Goal: Information Seeking & Learning: Learn about a topic

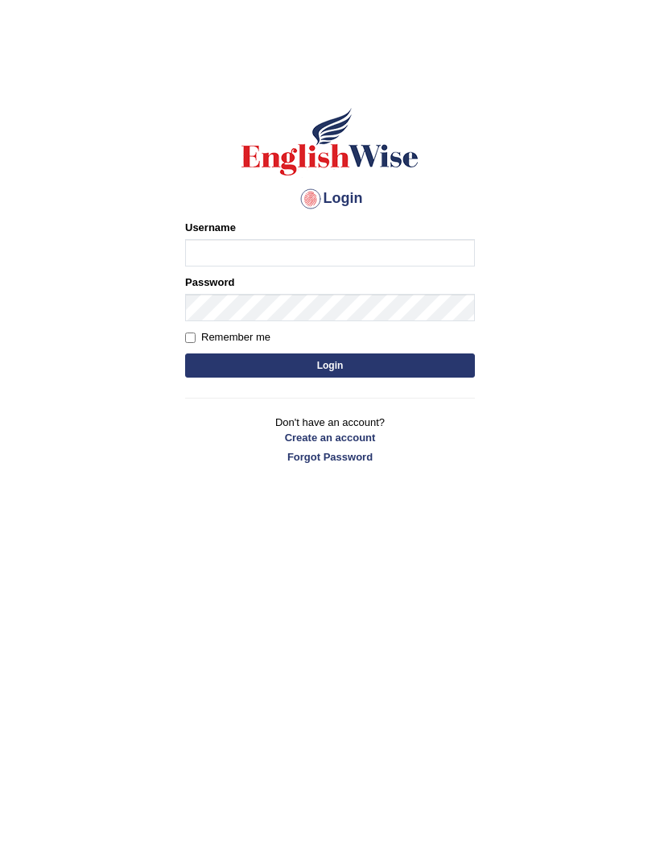
click at [366, 247] on input "Username" at bounding box center [330, 252] width 290 height 27
type input "T"
type input "twangdi033"
click at [342, 359] on button "Login" at bounding box center [330, 366] width 290 height 24
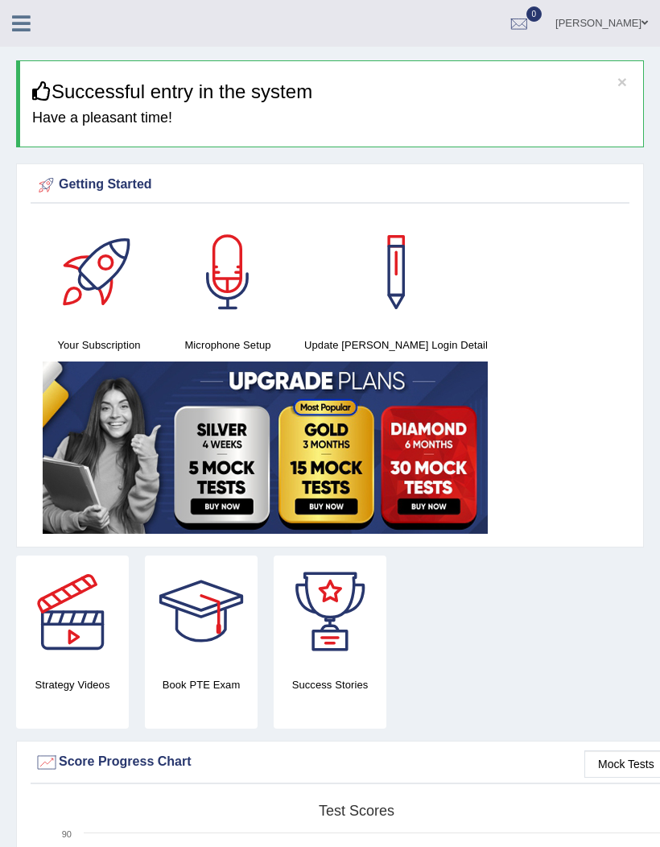
click at [28, 10] on link at bounding box center [21, 22] width 43 height 24
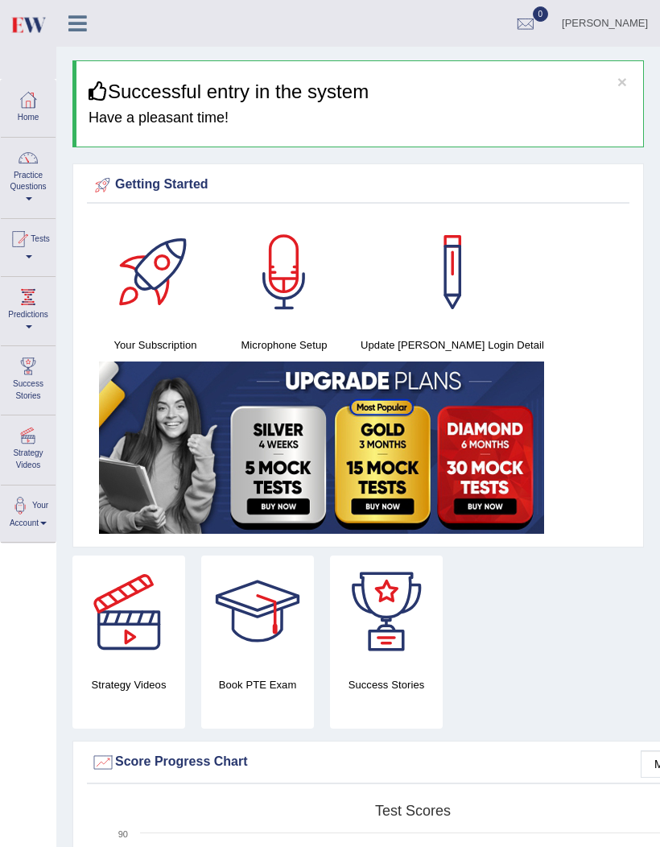
click at [23, 172] on link "Practice Questions" at bounding box center [28, 176] width 55 height 76
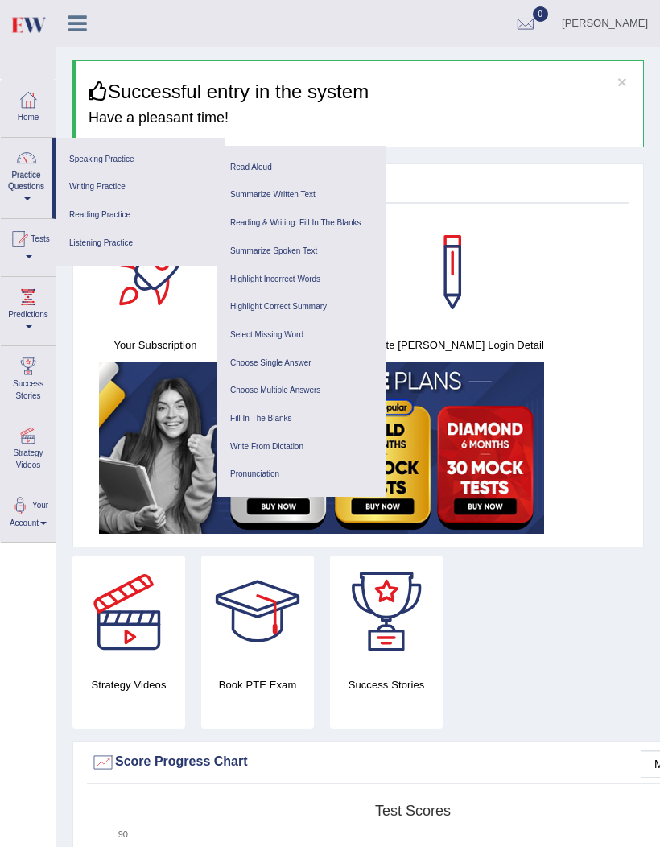
click at [293, 195] on link "Summarize Written Text" at bounding box center [301, 195] width 153 height 28
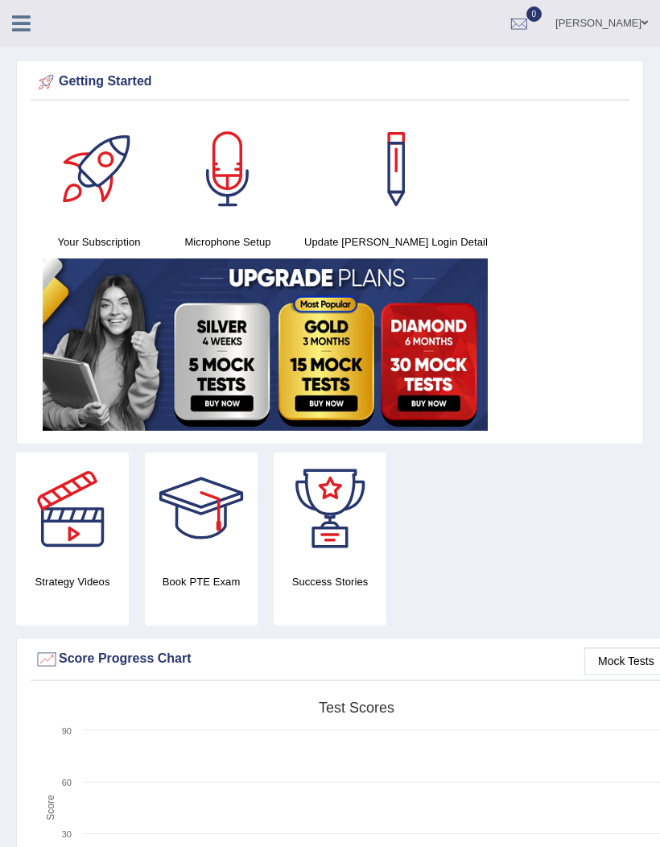
click at [31, 19] on link at bounding box center [21, 22] width 43 height 24
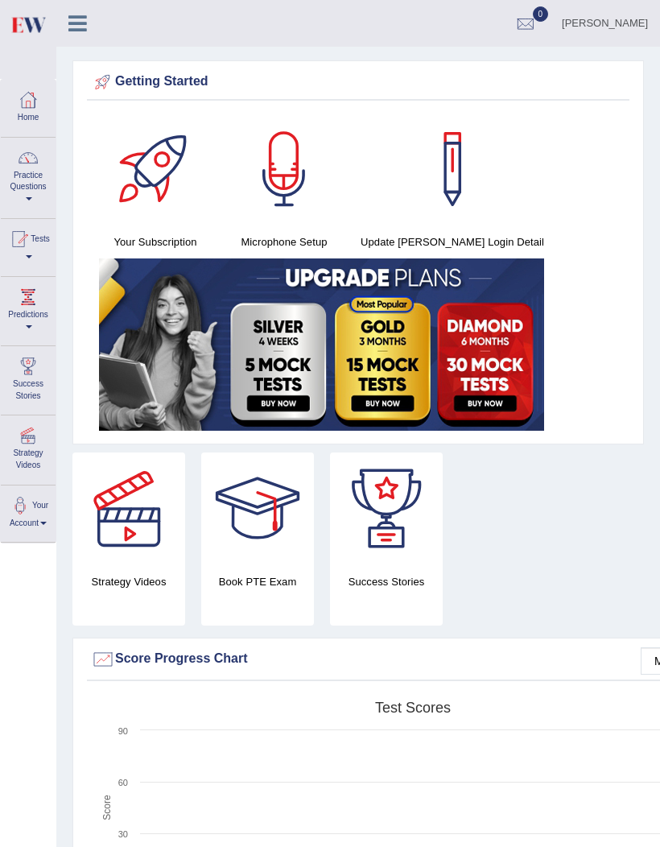
click at [35, 118] on link "Home" at bounding box center [28, 106] width 55 height 52
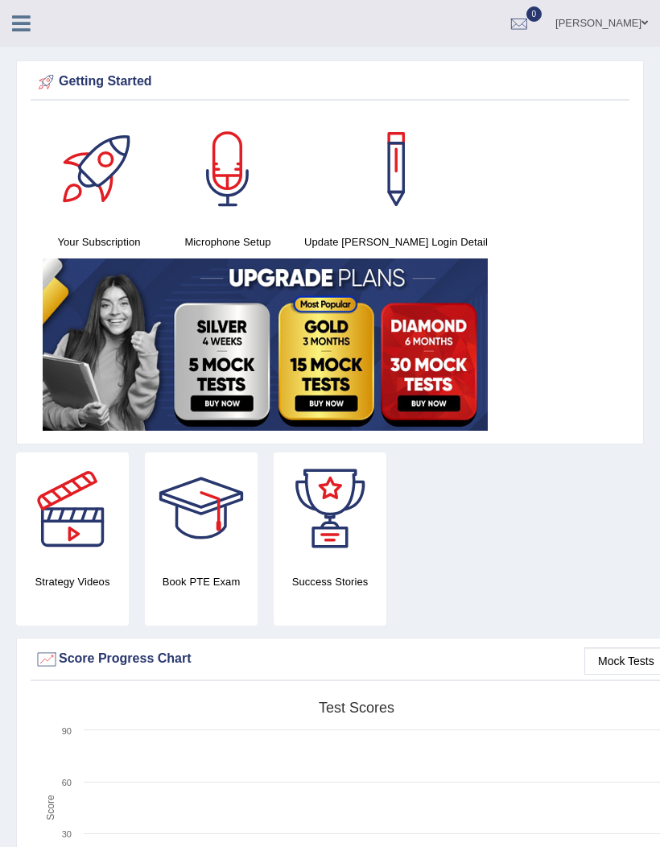
click at [30, 23] on icon at bounding box center [21, 23] width 19 height 21
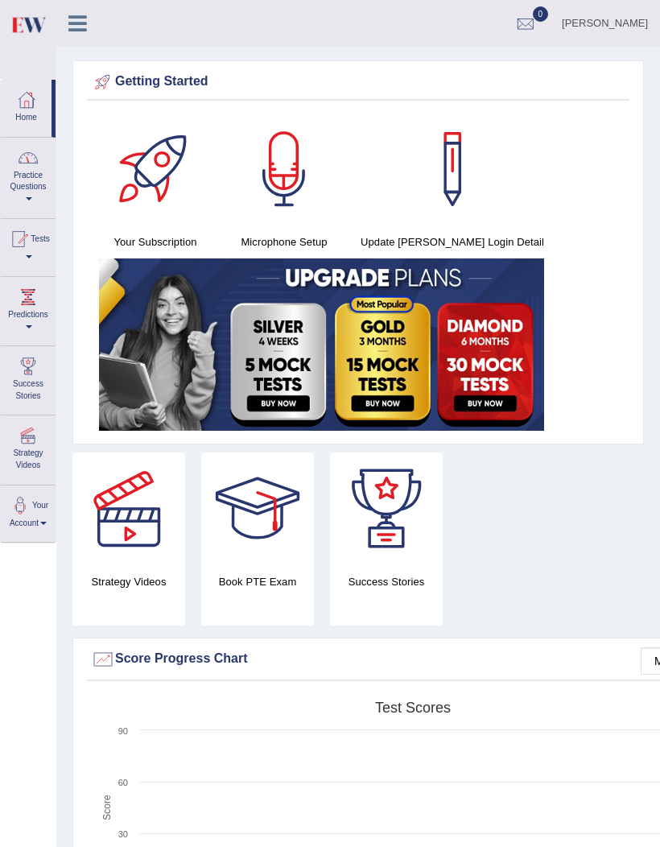
click at [23, 185] on link "Practice Questions" at bounding box center [28, 176] width 55 height 76
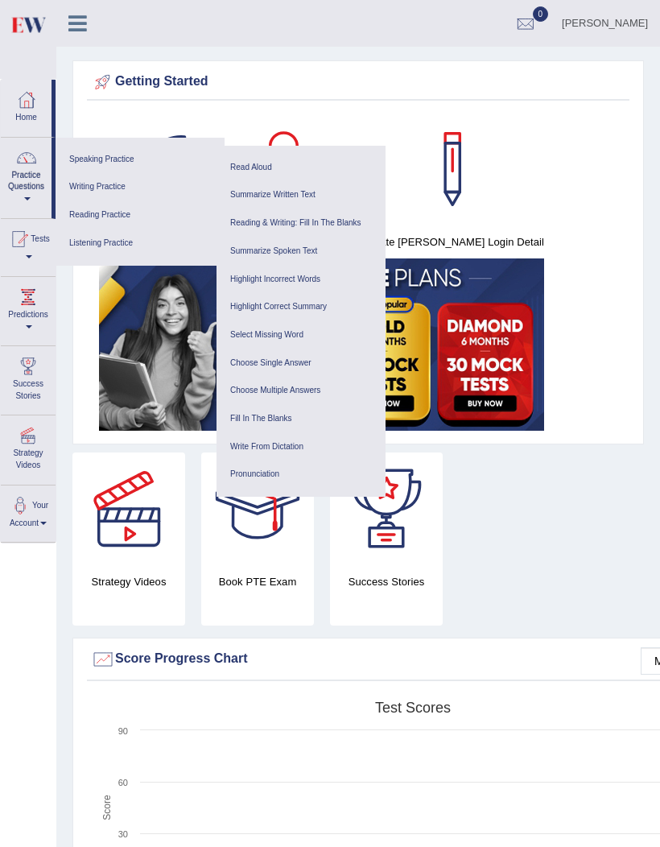
click at [134, 238] on link "Listening Practice" at bounding box center [140, 244] width 153 height 28
click at [110, 234] on link "Listening Practice" at bounding box center [140, 244] width 153 height 28
click at [279, 405] on link "Fill In The Blanks" at bounding box center [301, 419] width 153 height 28
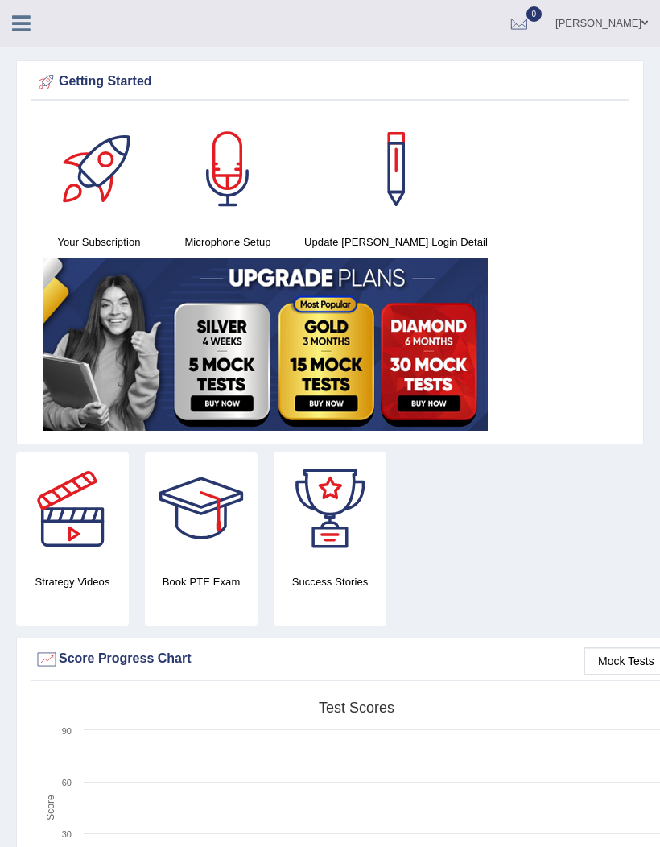
click at [27, 19] on icon at bounding box center [21, 23] width 19 height 21
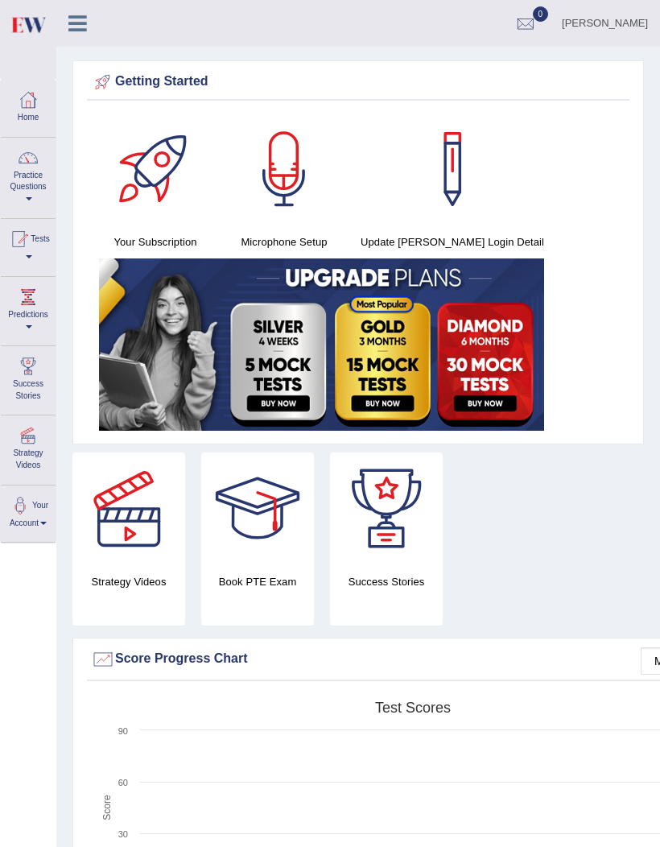
click at [34, 105] on div at bounding box center [28, 100] width 24 height 24
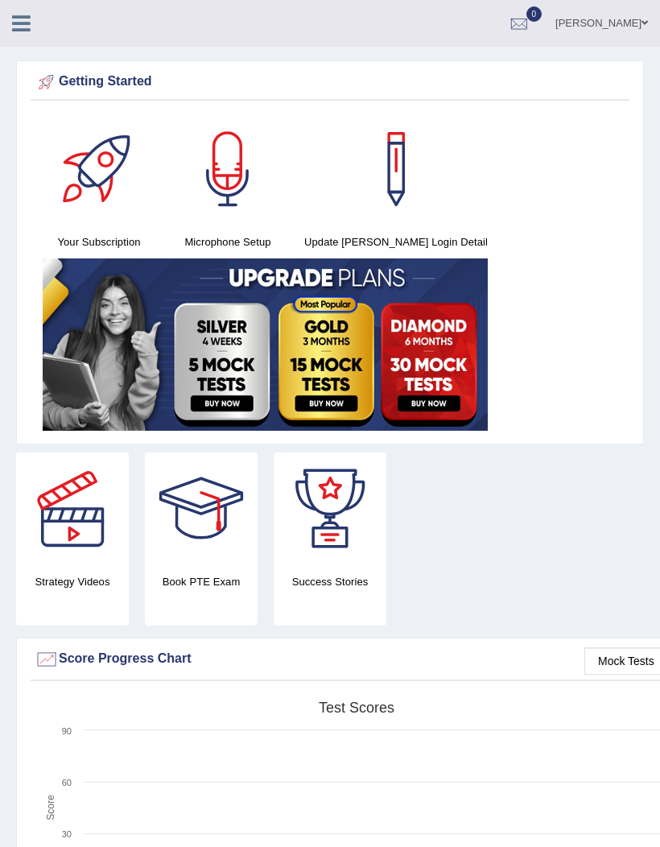
click at [19, 30] on icon at bounding box center [21, 23] width 19 height 21
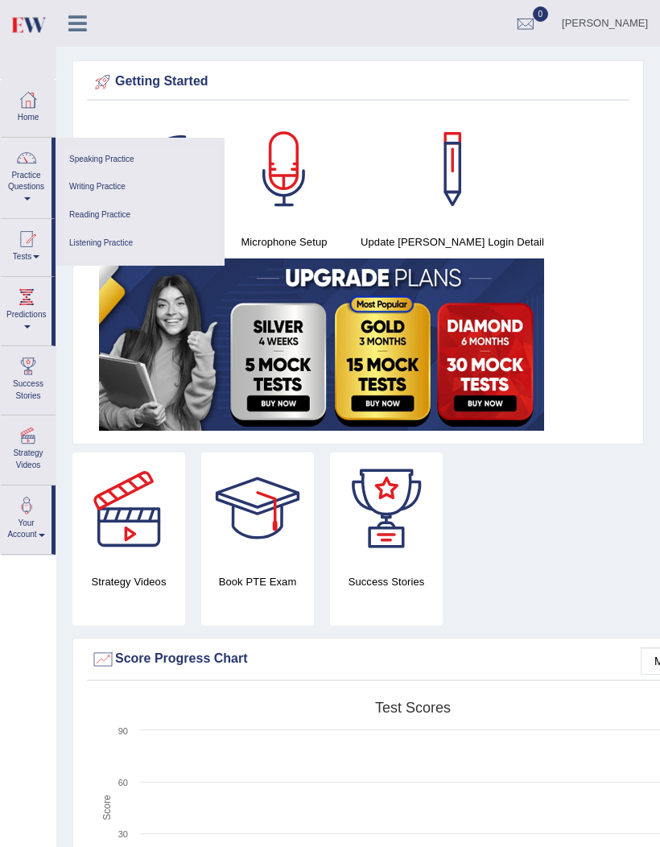
click at [25, 304] on div at bounding box center [26, 297] width 24 height 24
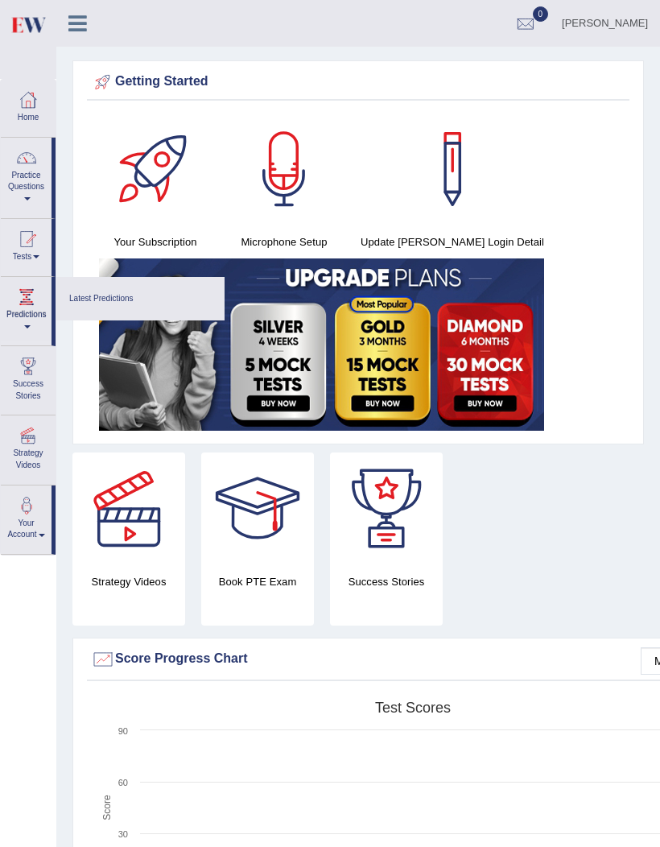
click at [18, 192] on div at bounding box center [330, 423] width 660 height 847
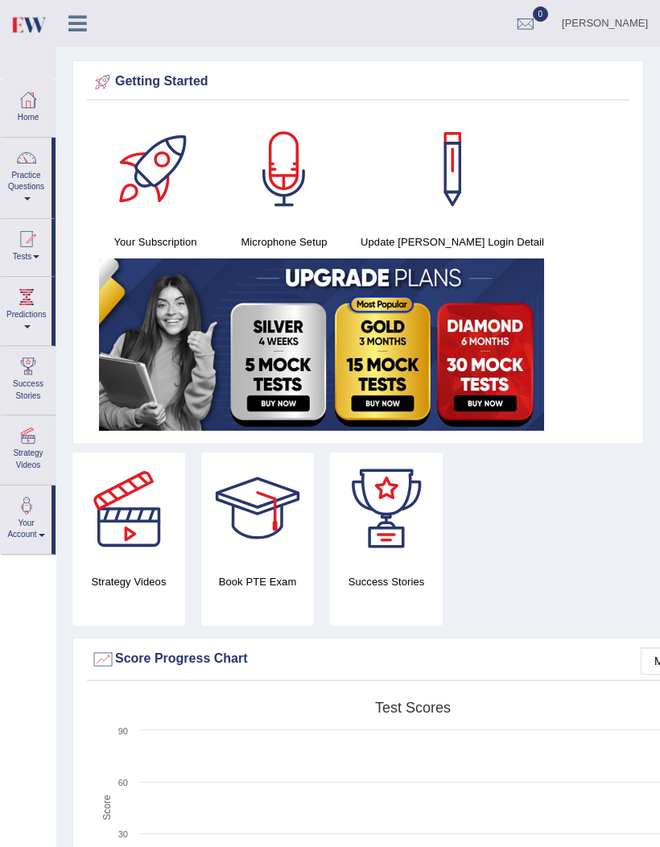
click at [24, 197] on span at bounding box center [27, 198] width 6 height 3
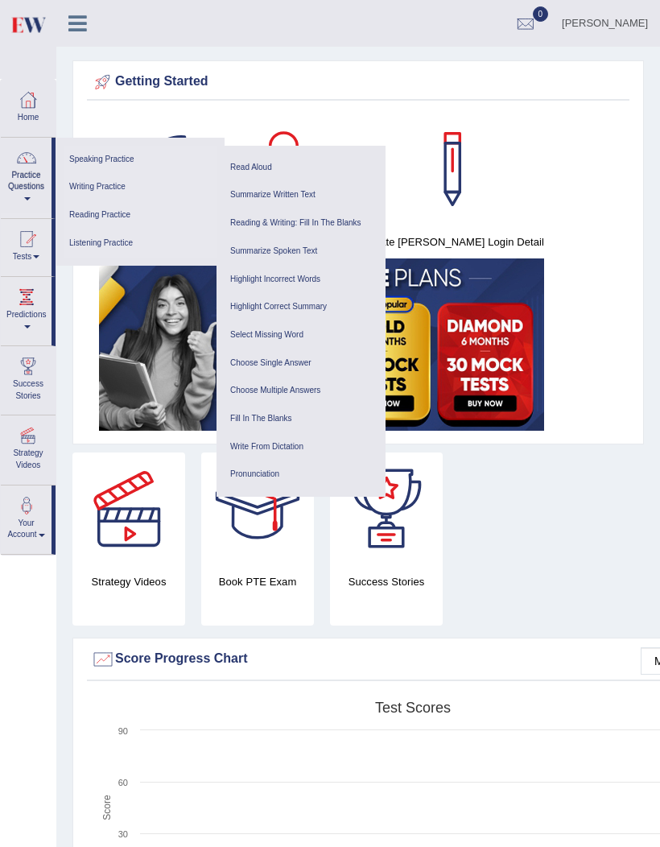
click at [130, 246] on link "Listening Practice" at bounding box center [140, 244] width 153 height 28
click at [301, 240] on link "Summarize Spoken Text" at bounding box center [301, 252] width 153 height 28
